Goal: Entertainment & Leisure: Consume media (video, audio)

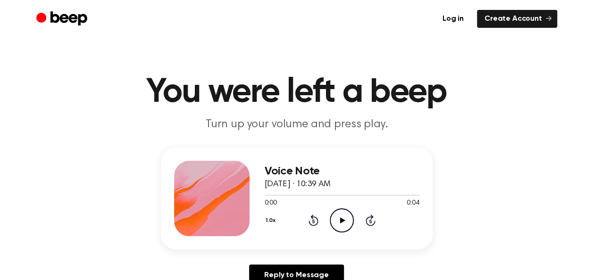
click at [341, 228] on icon "Play Audio" at bounding box center [342, 221] width 24 height 24
click at [345, 213] on icon "Pause Audio" at bounding box center [342, 221] width 24 height 24
click at [344, 218] on icon "Play Audio" at bounding box center [342, 221] width 24 height 24
click at [336, 229] on icon "Play Audio" at bounding box center [342, 221] width 24 height 24
click at [335, 217] on icon "Play Audio" at bounding box center [342, 221] width 24 height 24
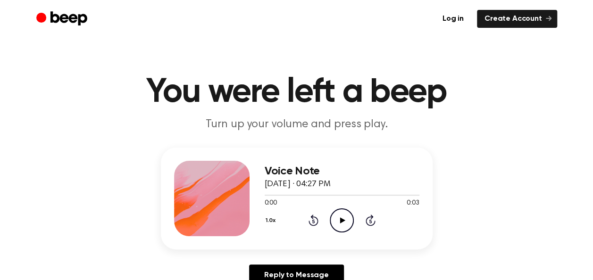
click at [342, 228] on icon "Play Audio" at bounding box center [342, 221] width 24 height 24
click at [342, 217] on icon "Play Audio" at bounding box center [342, 221] width 24 height 24
click at [336, 216] on icon "Play Audio" at bounding box center [342, 221] width 24 height 24
drag, startPoint x: 338, startPoint y: 216, endPoint x: 321, endPoint y: 27, distance: 189.0
click at [338, 215] on icon "Play Audio" at bounding box center [342, 221] width 24 height 24
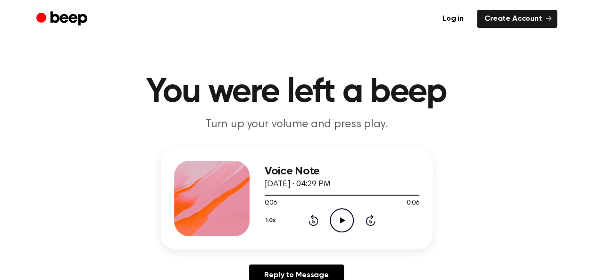
click at [341, 219] on icon at bounding box center [342, 220] width 5 height 6
click at [338, 212] on icon "Play Audio" at bounding box center [342, 221] width 24 height 24
